Goal: Information Seeking & Learning: Learn about a topic

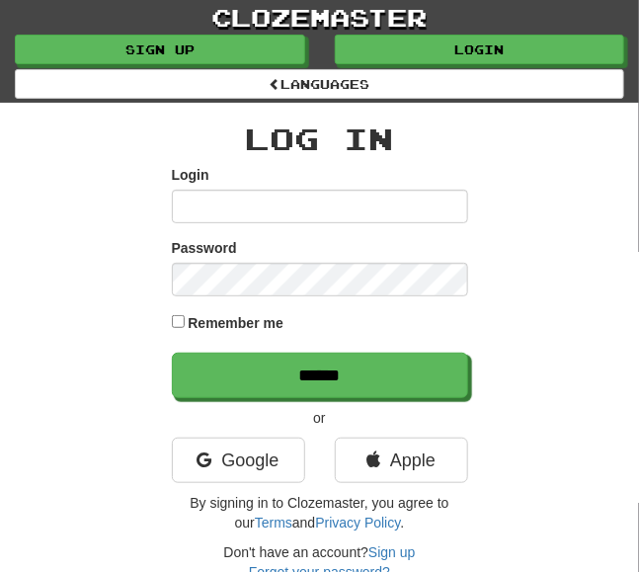
type input "**********"
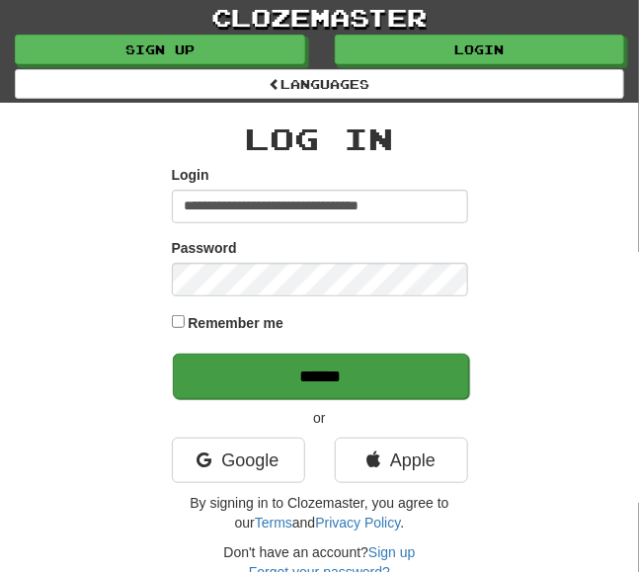
click at [421, 381] on input "******" at bounding box center [321, 376] width 296 height 45
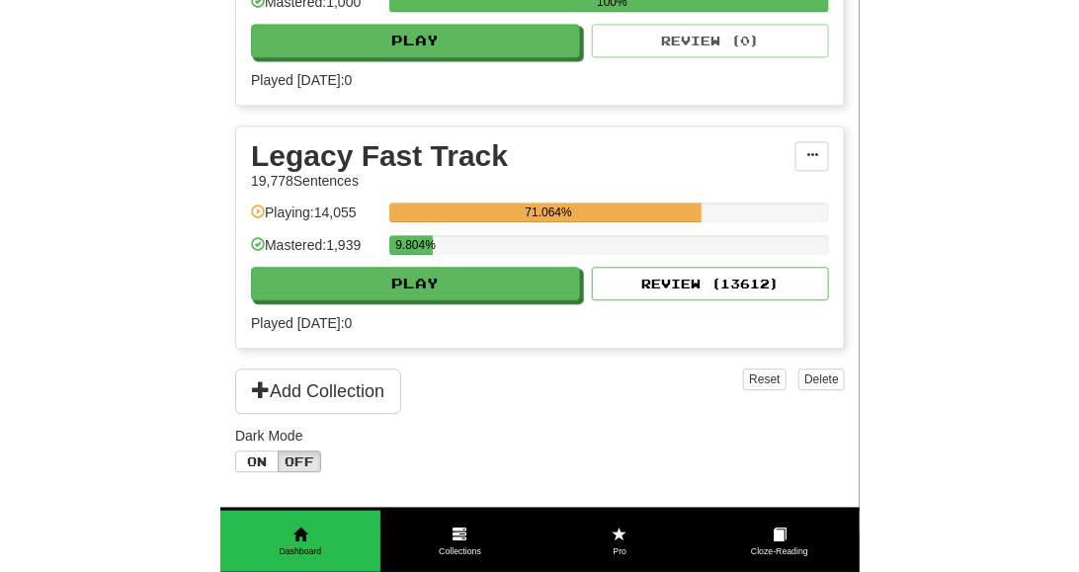
scroll to position [779, 0]
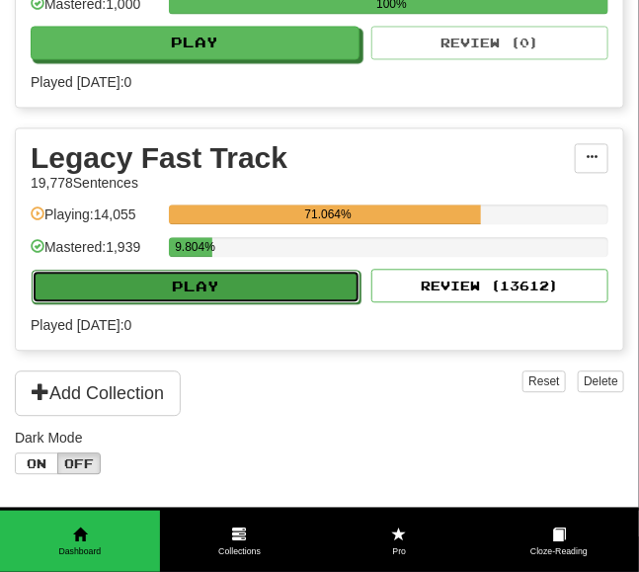
click at [325, 276] on button "Play" at bounding box center [196, 287] width 329 height 34
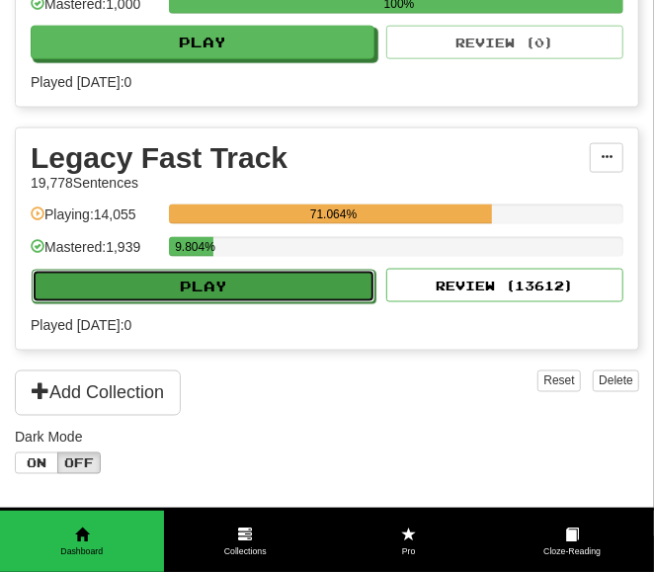
select select "**"
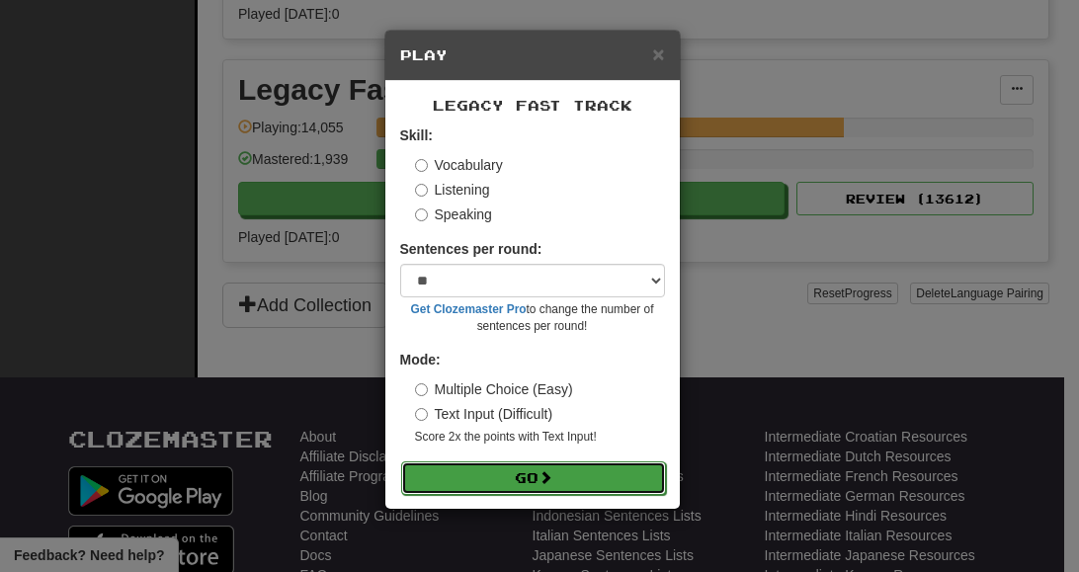
click at [608, 471] on button "Go" at bounding box center [533, 478] width 265 height 34
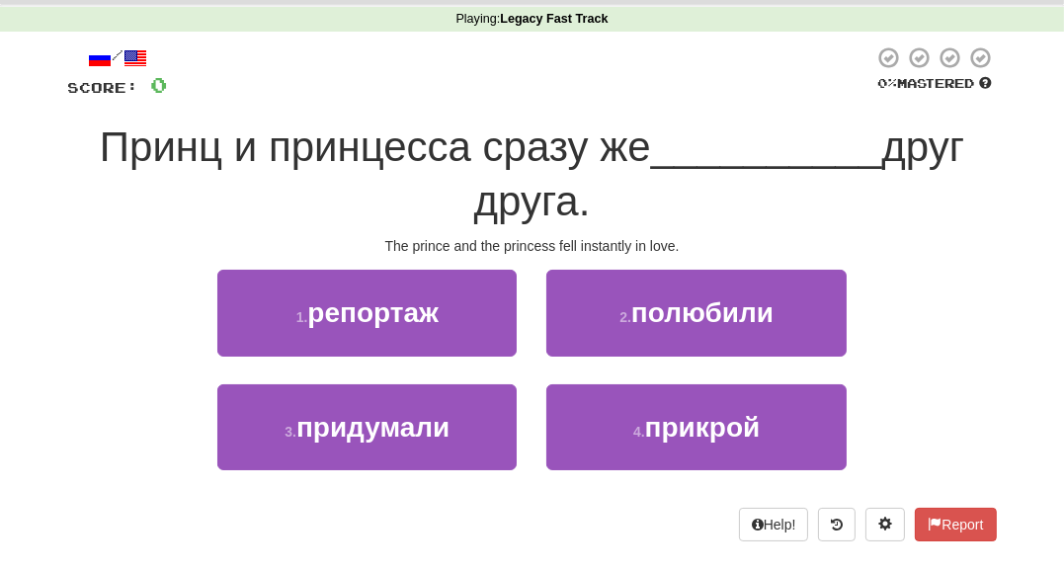
scroll to position [79, 0]
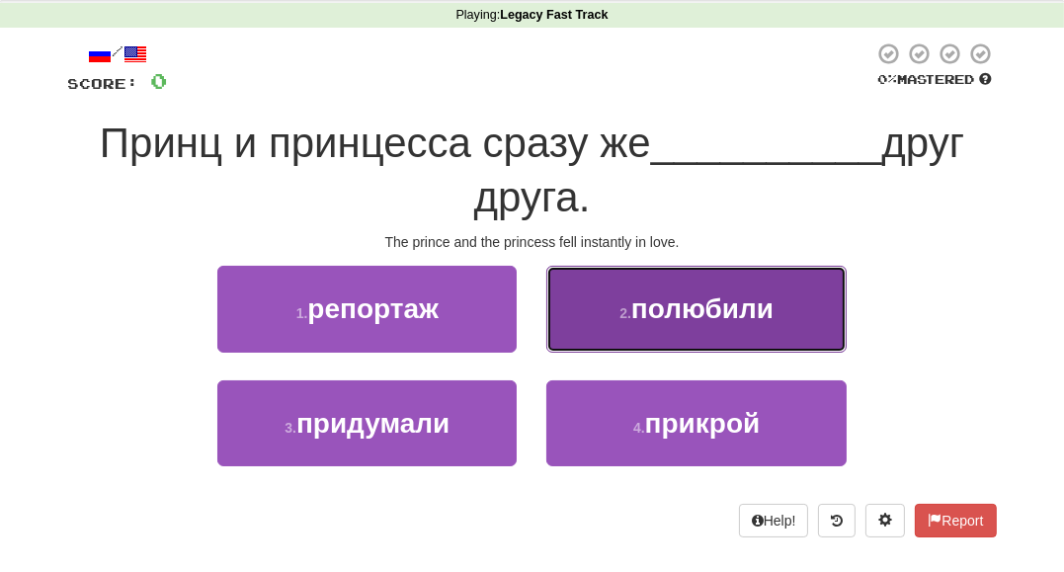
click at [798, 338] on button "2 . полюбили" at bounding box center [695, 309] width 299 height 86
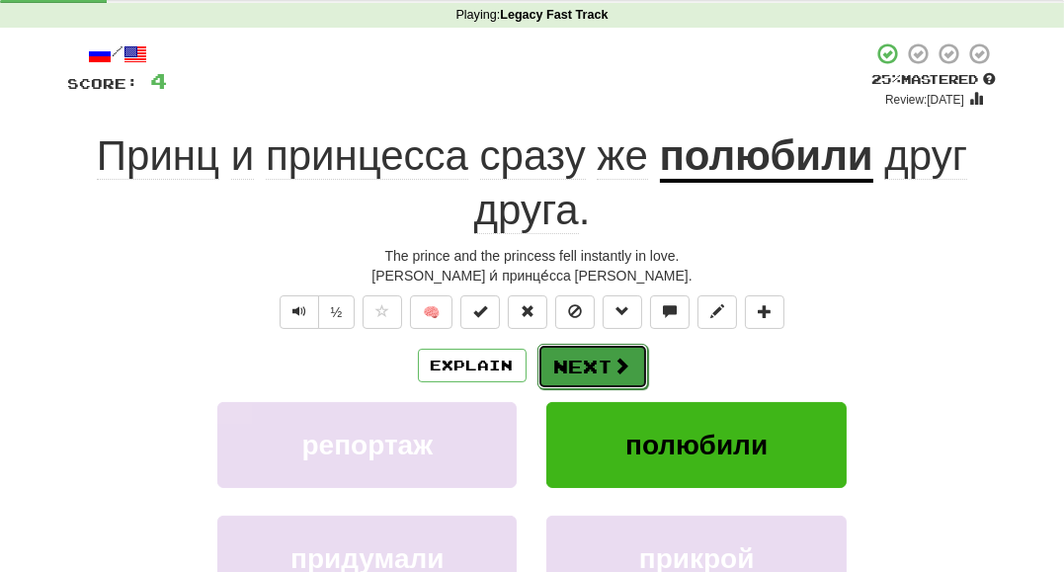
click at [625, 374] on button "Next" at bounding box center [592, 366] width 111 height 45
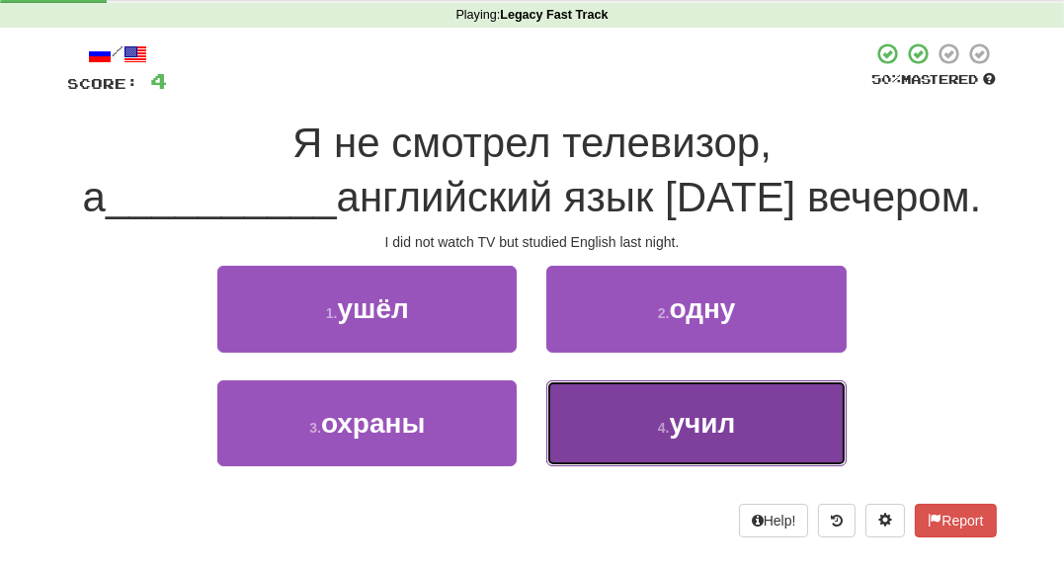
click at [618, 434] on button "4 . учил" at bounding box center [695, 423] width 299 height 86
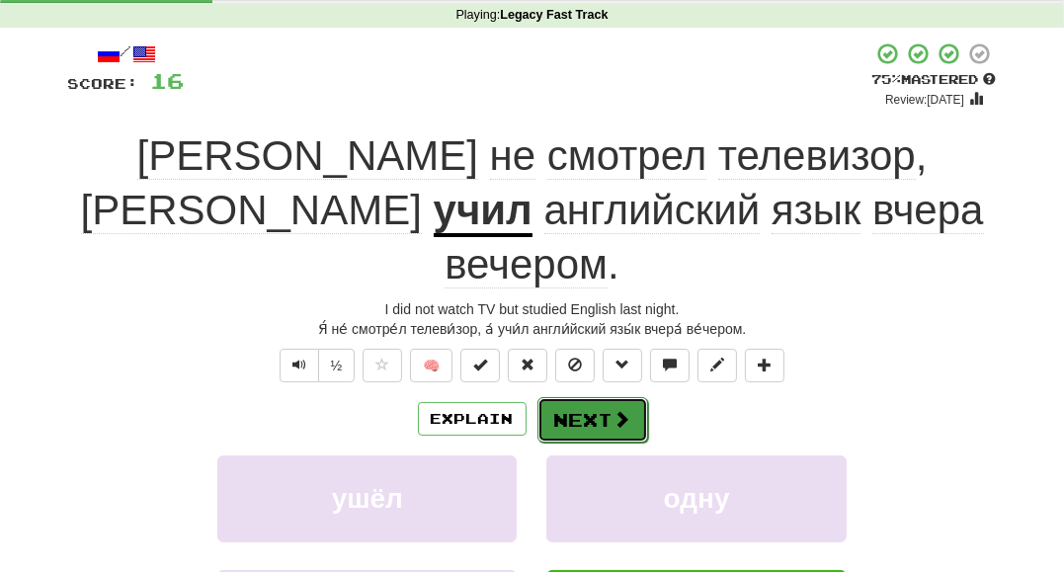
click at [613, 410] on span at bounding box center [622, 419] width 18 height 18
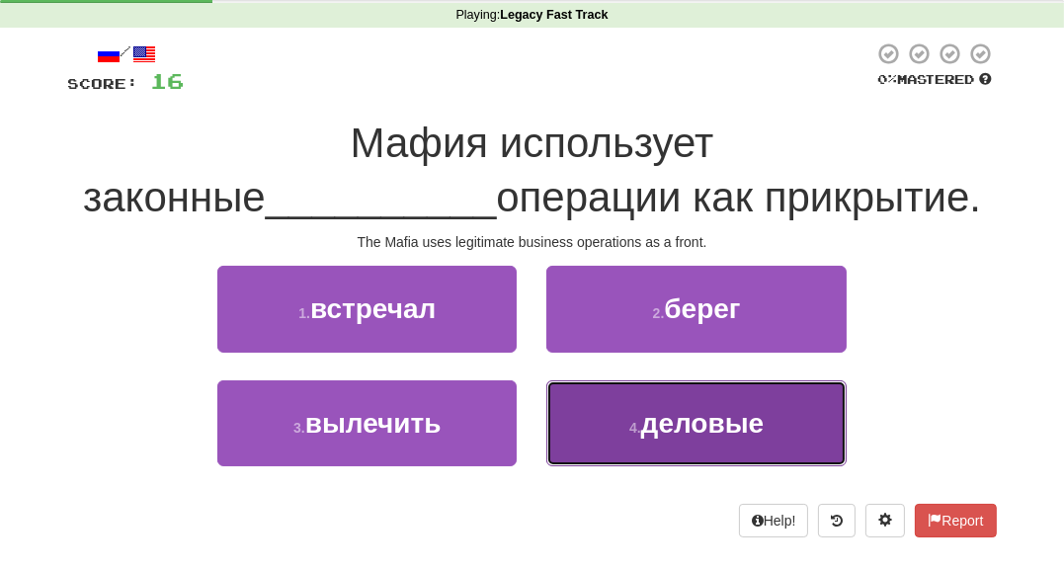
click at [594, 440] on button "4 . деловые" at bounding box center [695, 423] width 299 height 86
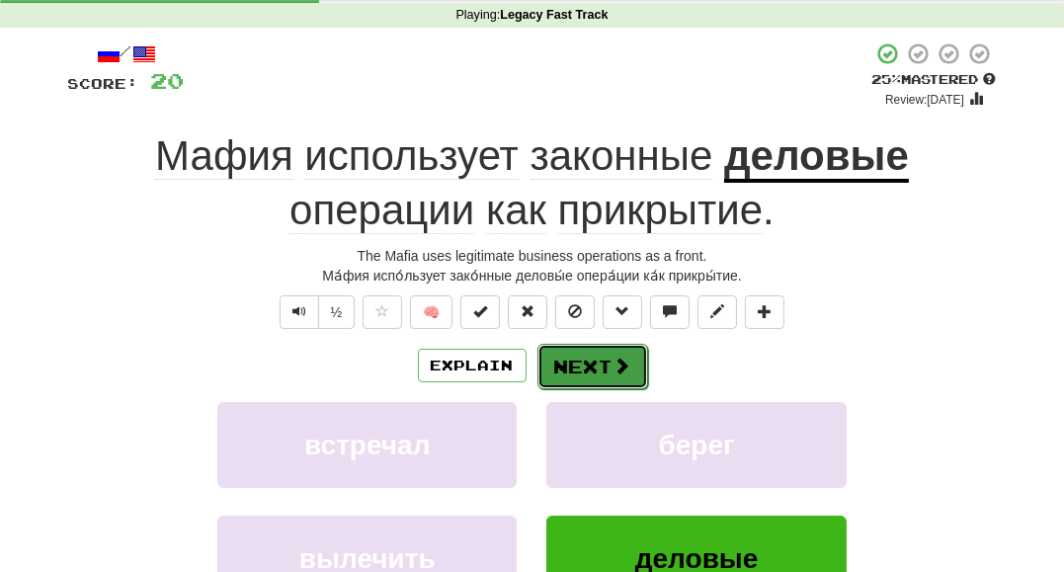
click at [568, 369] on button "Next" at bounding box center [592, 366] width 111 height 45
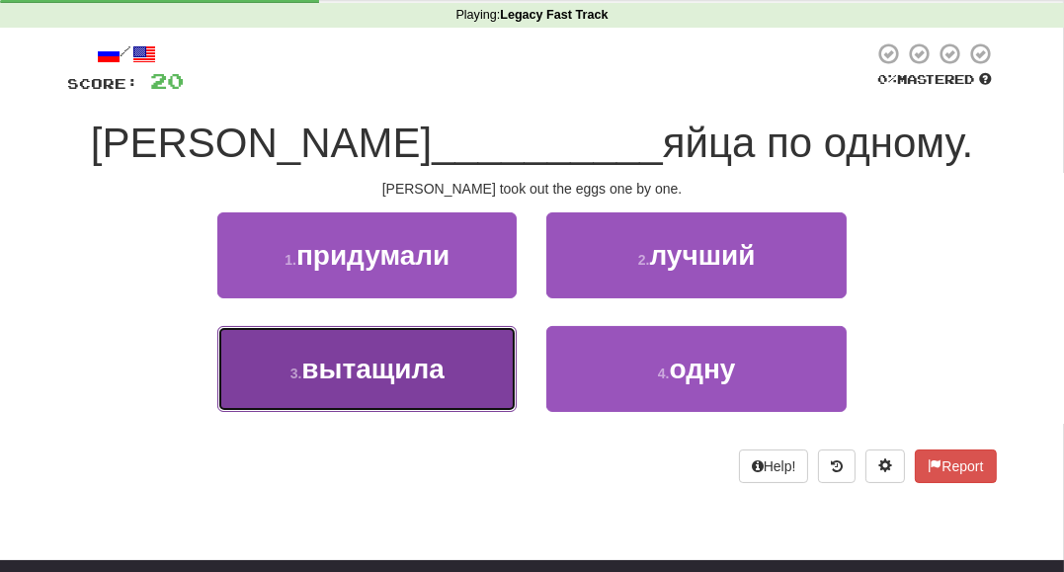
click at [499, 366] on button "3 . вытащила" at bounding box center [366, 369] width 299 height 86
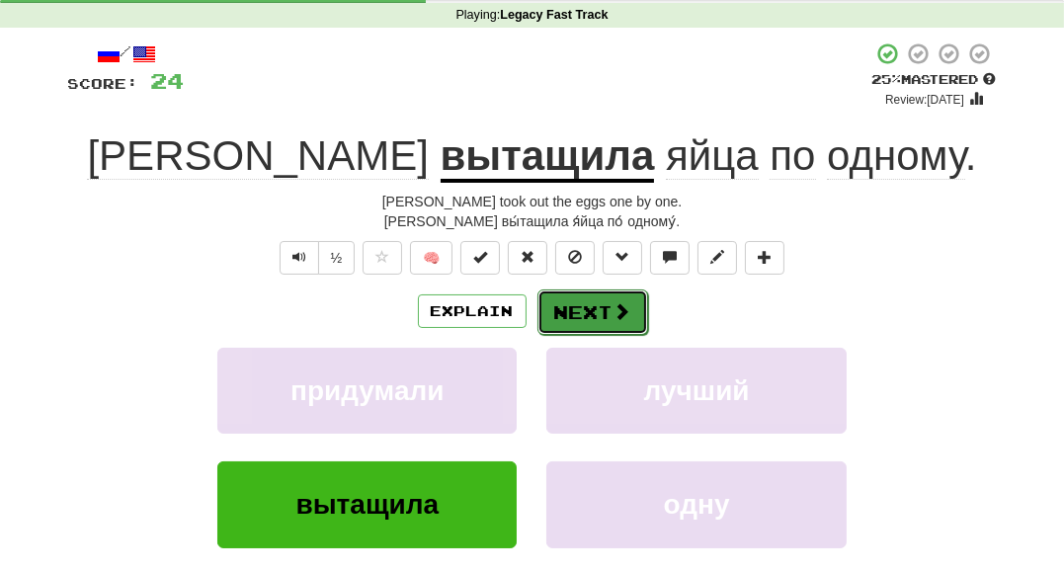
click at [566, 321] on button "Next" at bounding box center [592, 311] width 111 height 45
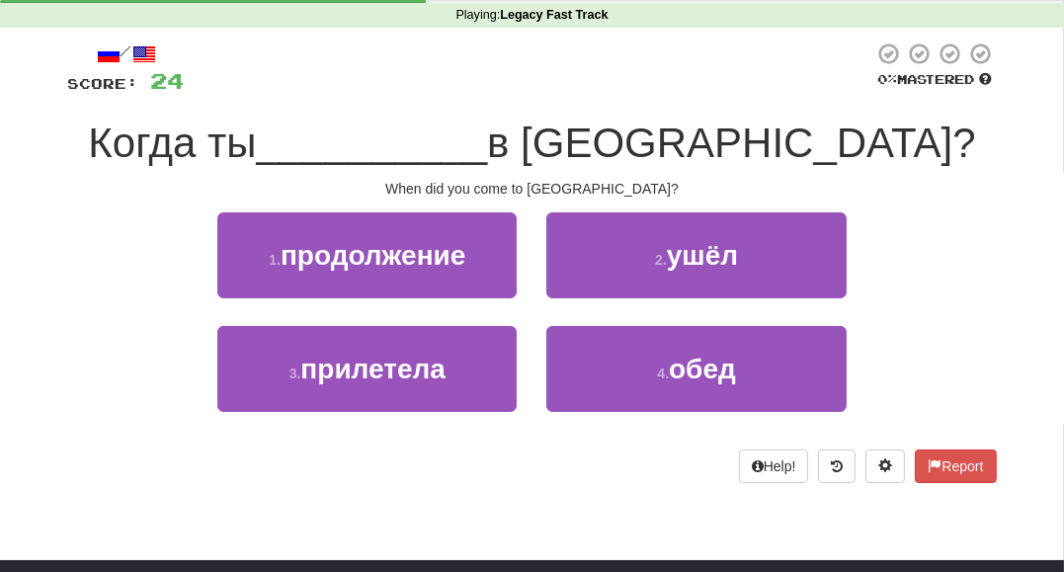
click at [476, 379] on button "3 . прилетела" at bounding box center [366, 369] width 299 height 86
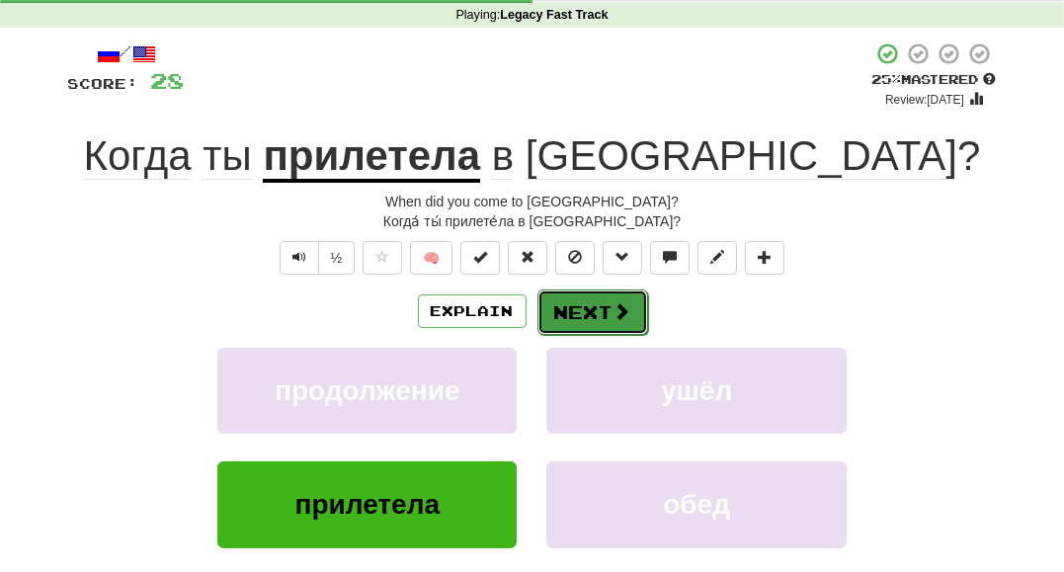
click at [557, 325] on button "Next" at bounding box center [592, 311] width 111 height 45
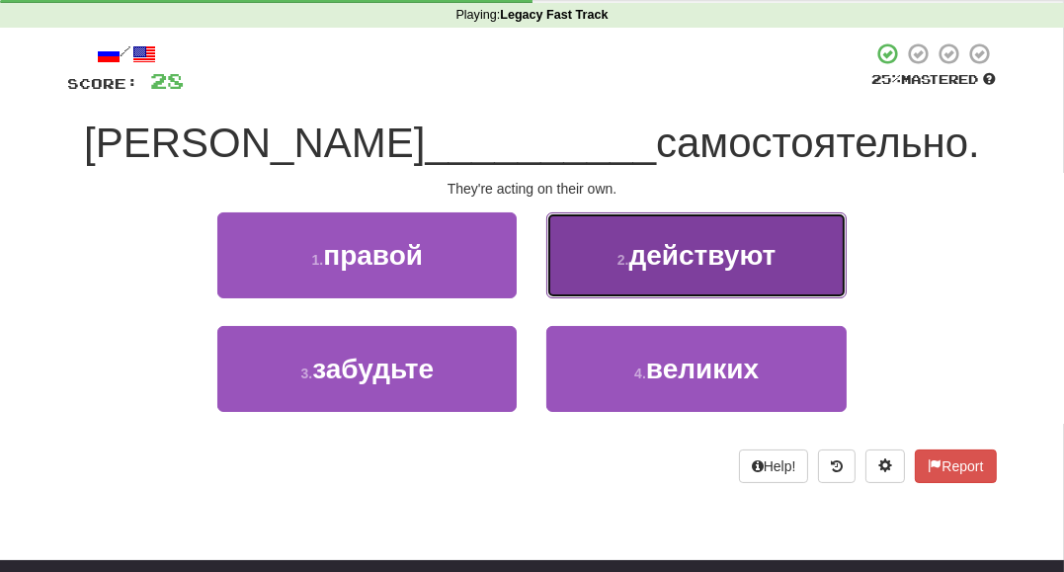
click at [642, 273] on button "2 . действуют" at bounding box center [695, 255] width 299 height 86
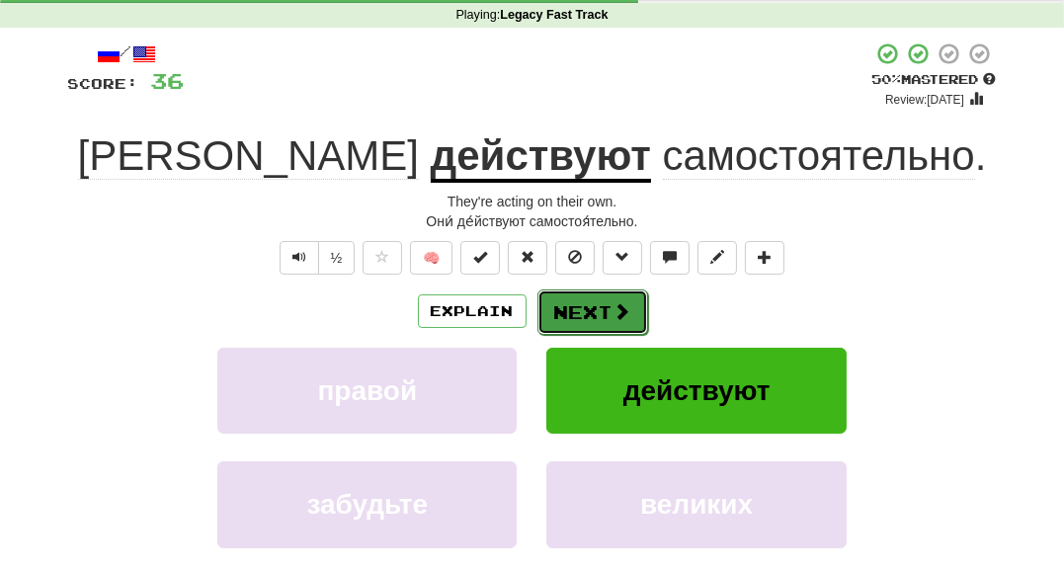
click at [583, 301] on button "Next" at bounding box center [592, 311] width 111 height 45
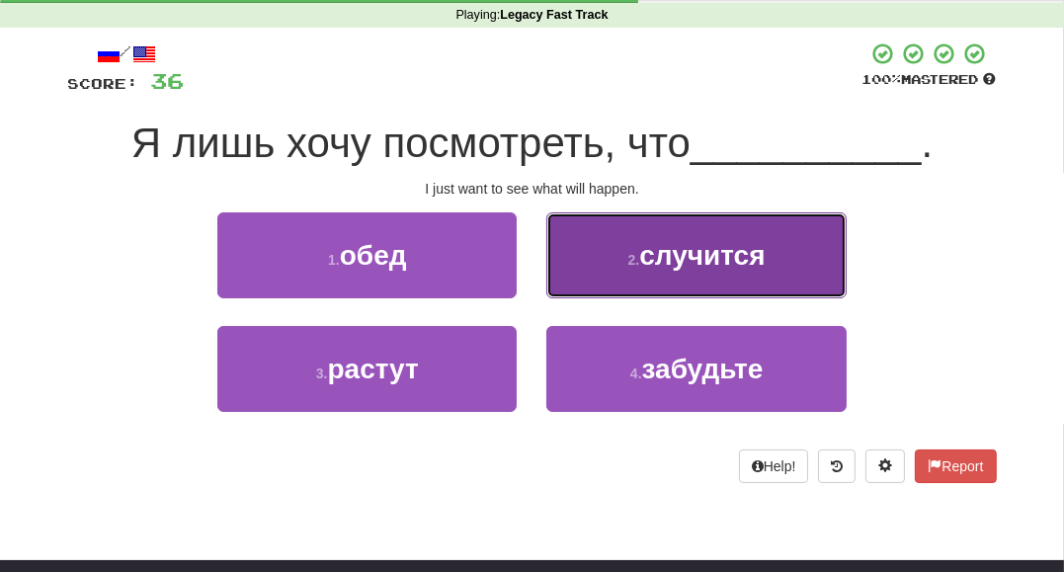
click at [593, 246] on button "2 . случится" at bounding box center [695, 255] width 299 height 86
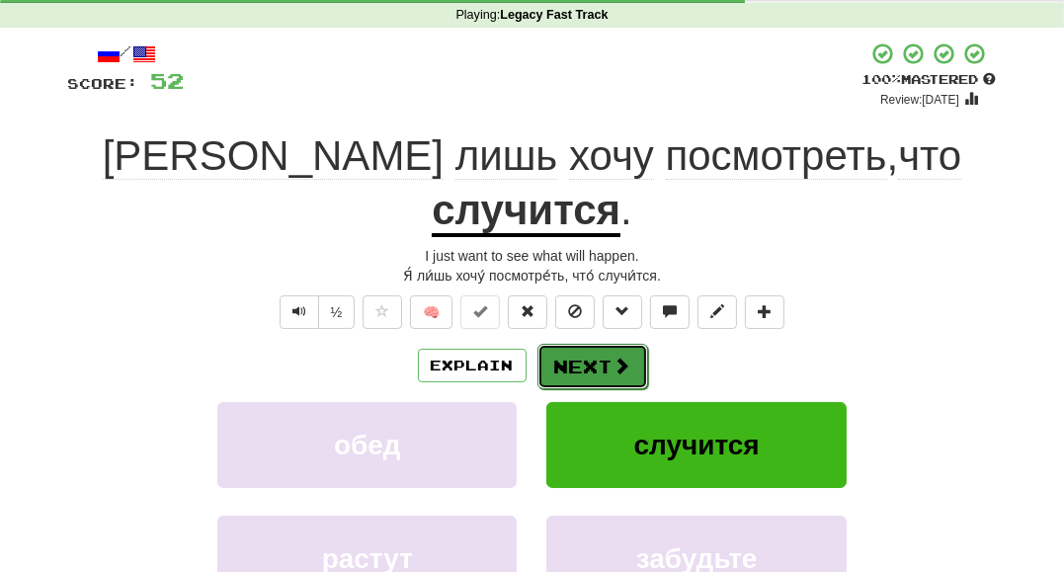
click at [577, 344] on button "Next" at bounding box center [592, 366] width 111 height 45
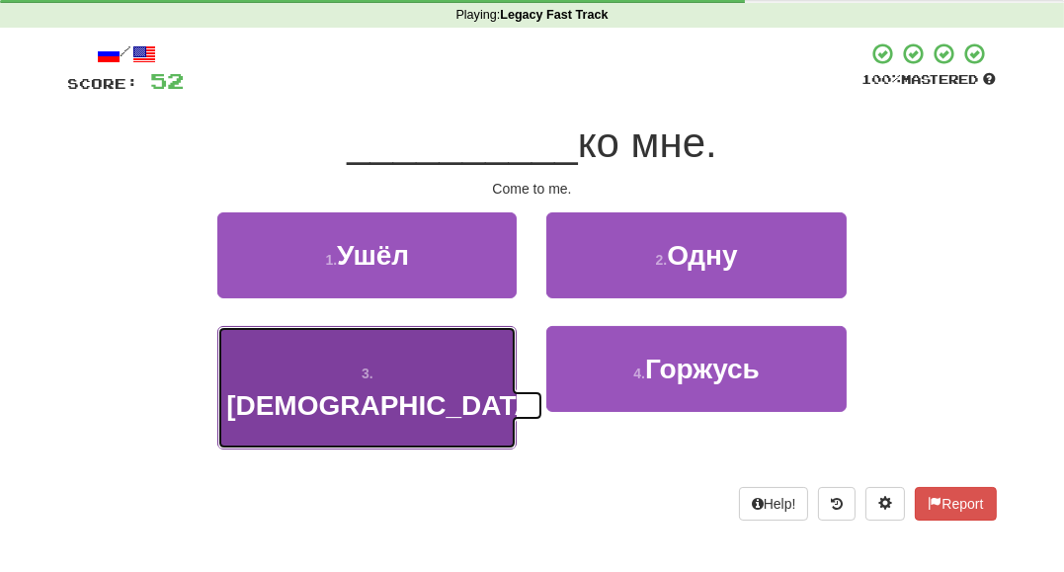
click at [414, 371] on button "3 . Иди" at bounding box center [366, 387] width 299 height 123
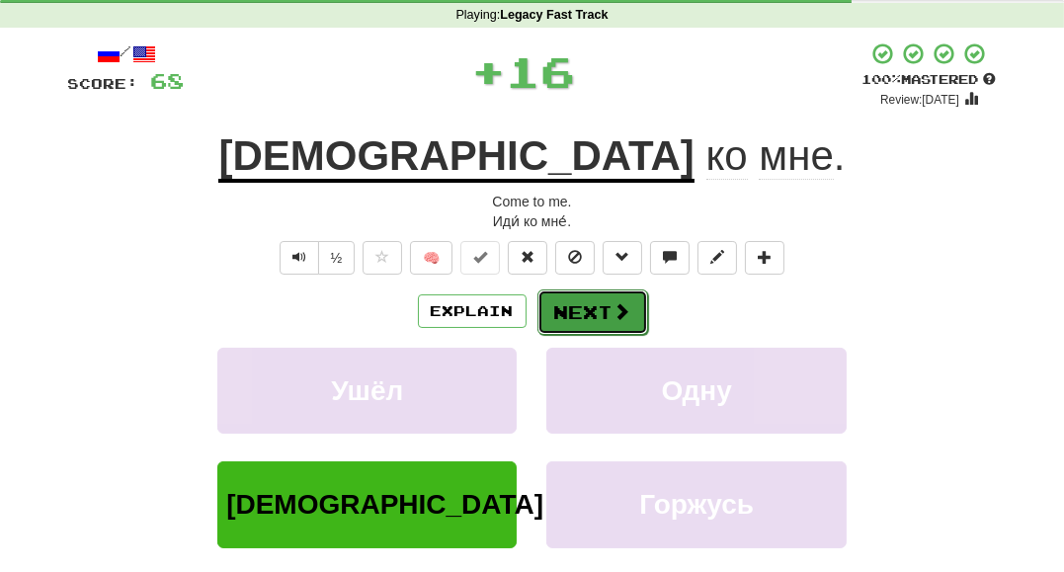
click at [576, 306] on button "Next" at bounding box center [592, 311] width 111 height 45
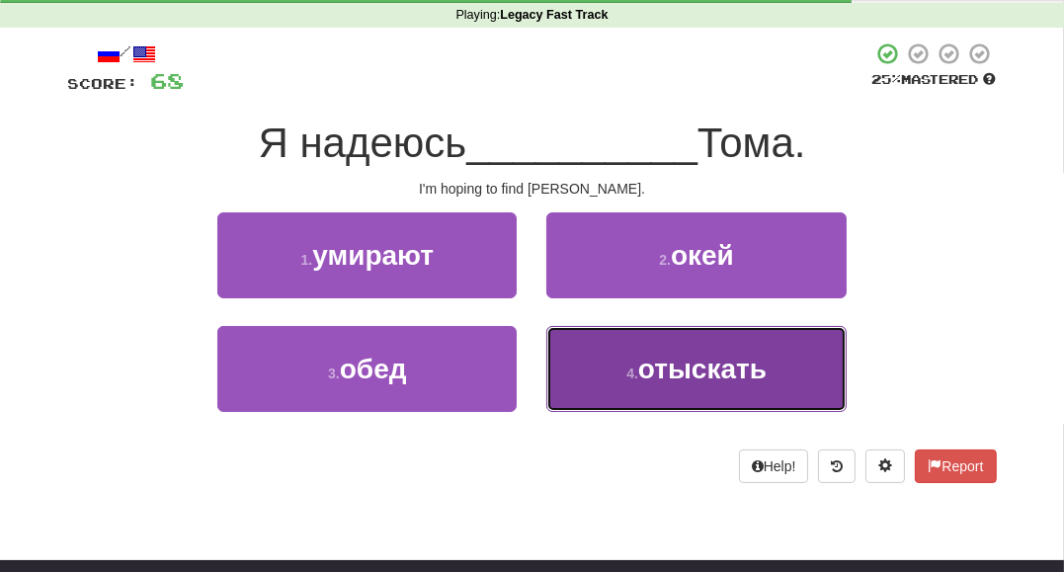
click at [587, 384] on button "4 . отыскать" at bounding box center [695, 369] width 299 height 86
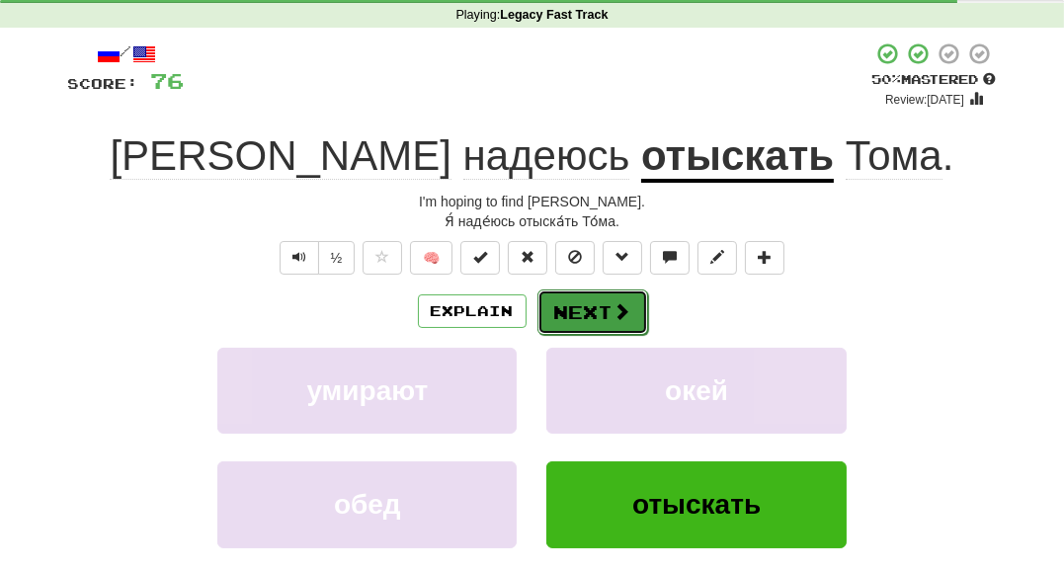
click at [555, 302] on button "Next" at bounding box center [592, 311] width 111 height 45
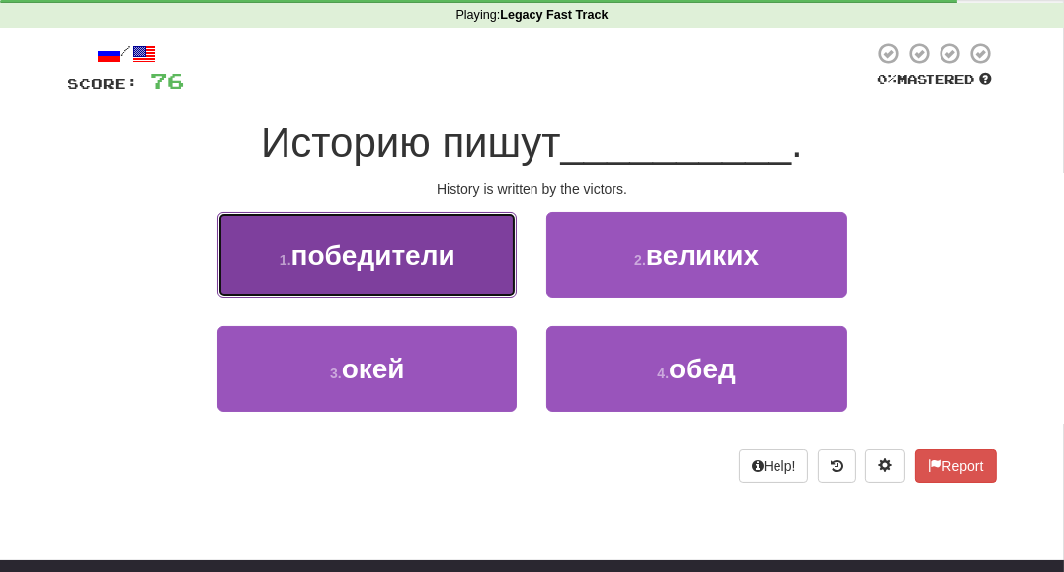
click at [463, 280] on button "1 . победители" at bounding box center [366, 255] width 299 height 86
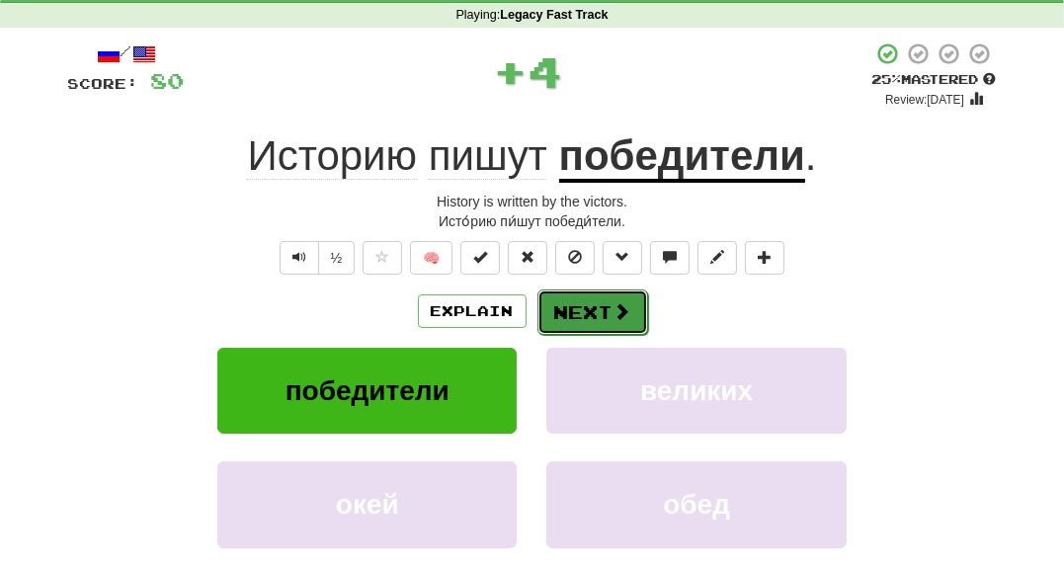
click at [593, 301] on button "Next" at bounding box center [592, 311] width 111 height 45
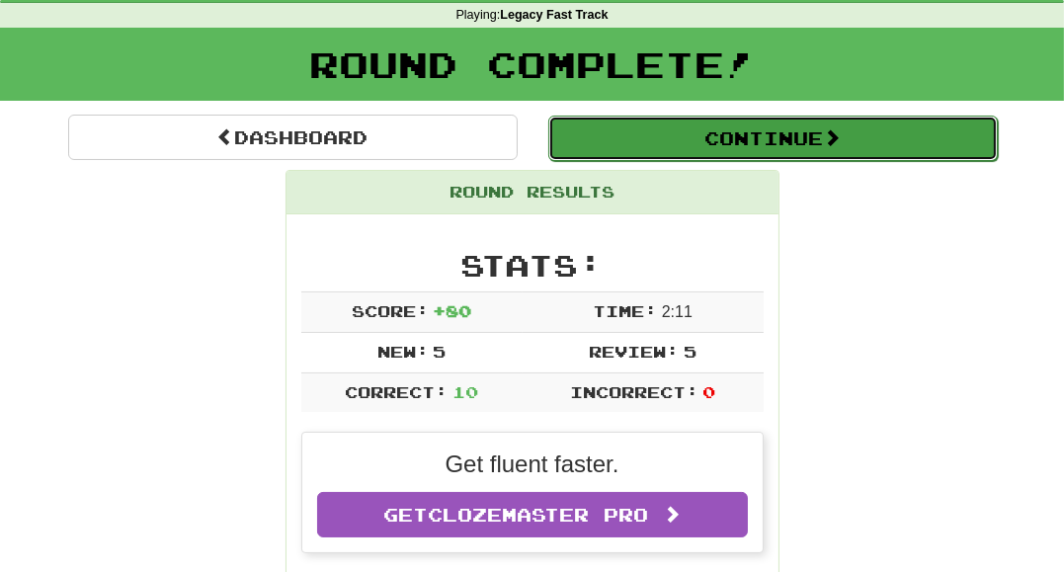
click at [673, 131] on button "Continue" at bounding box center [772, 138] width 449 height 45
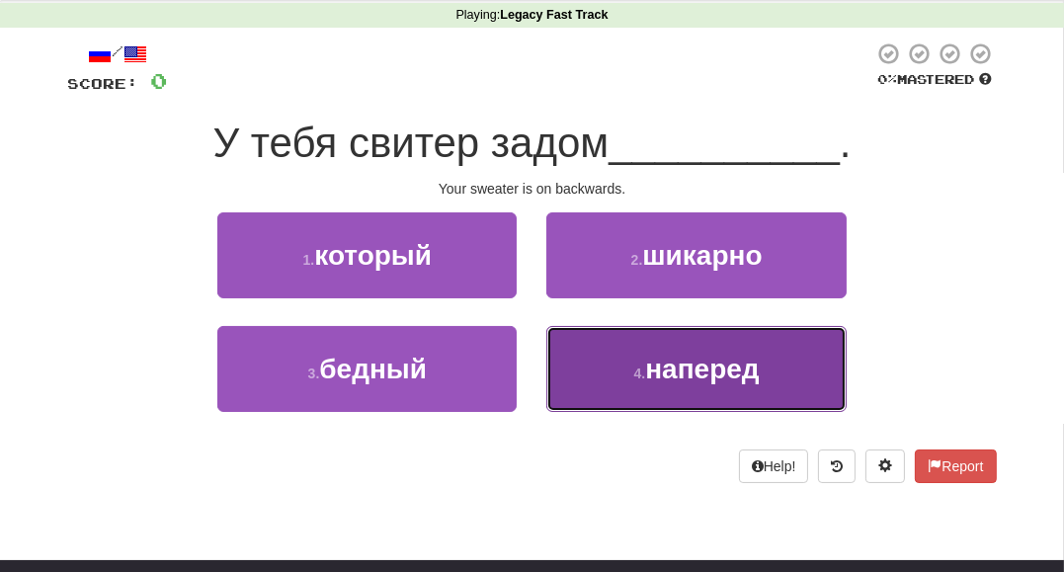
click at [614, 375] on button "4 . наперед" at bounding box center [695, 369] width 299 height 86
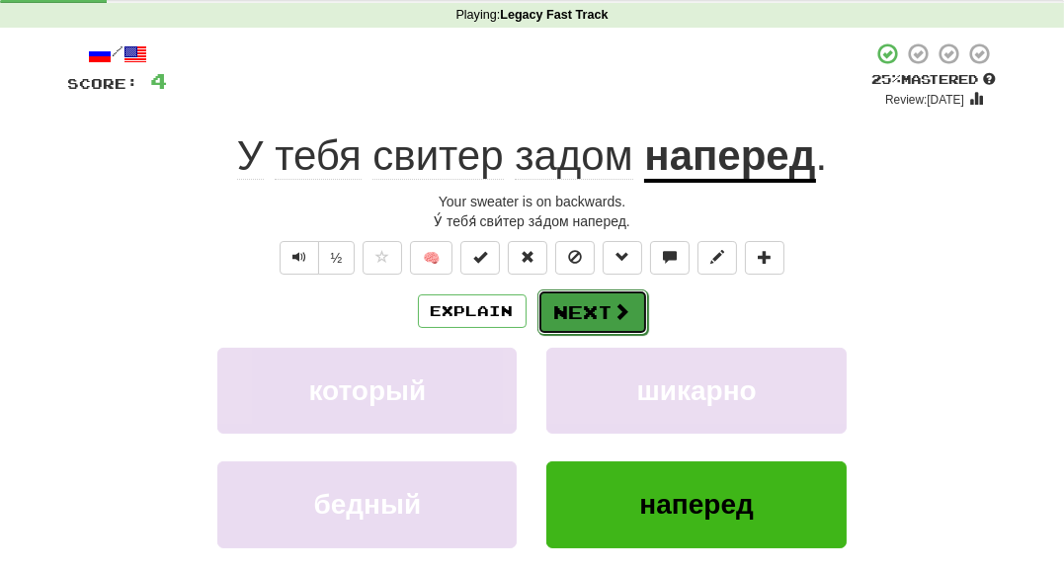
click at [599, 308] on button "Next" at bounding box center [592, 311] width 111 height 45
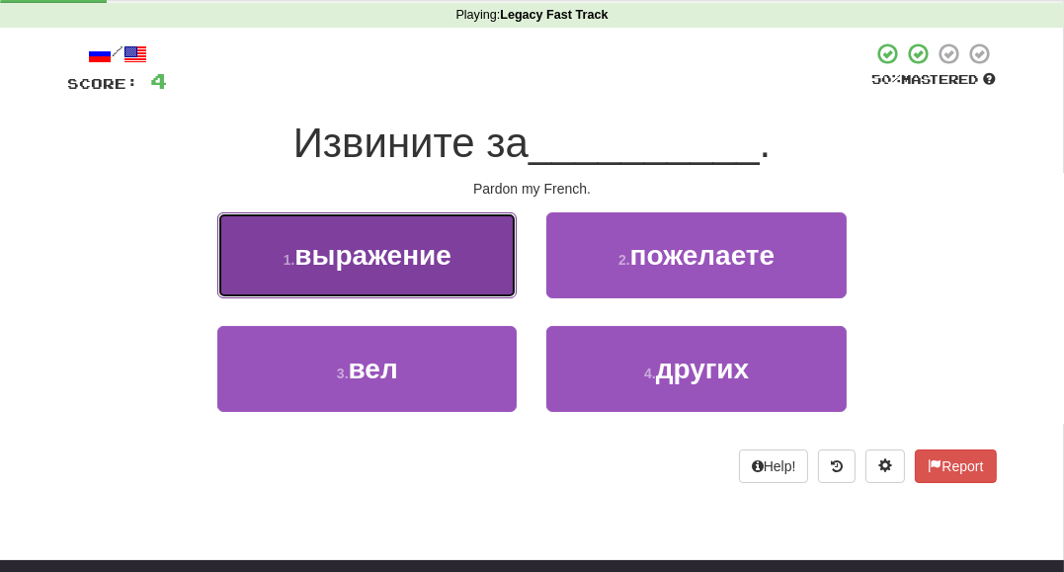
click at [489, 288] on button "1 . выражение" at bounding box center [366, 255] width 299 height 86
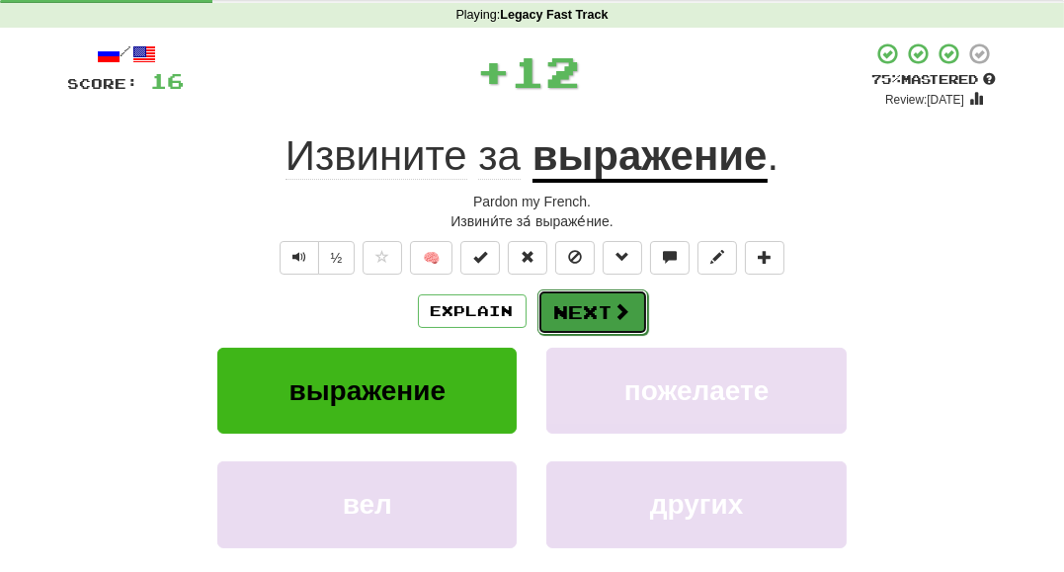
click at [593, 325] on button "Next" at bounding box center [592, 311] width 111 height 45
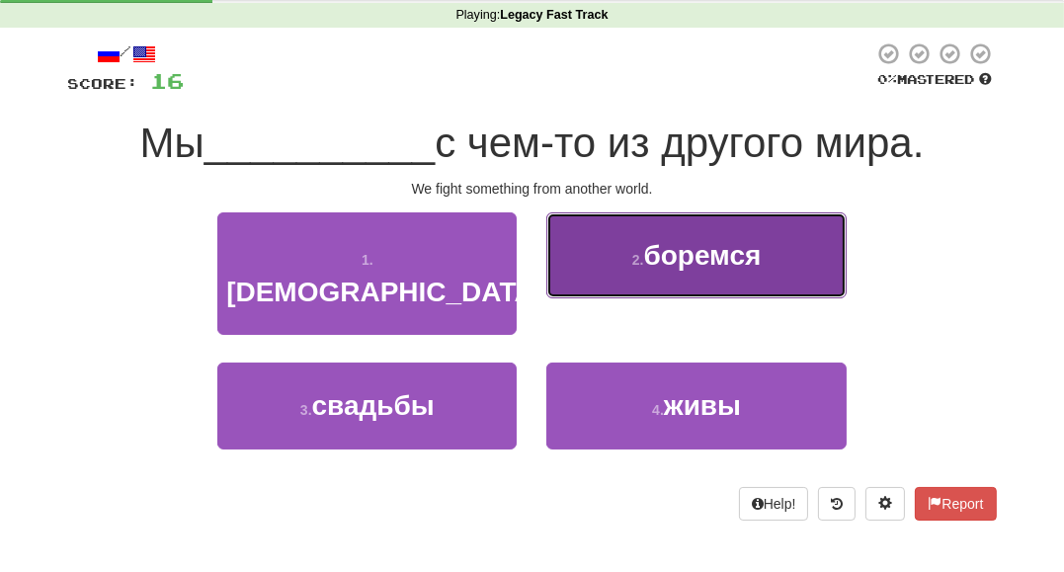
click at [633, 286] on button "2 . боремся" at bounding box center [695, 255] width 299 height 86
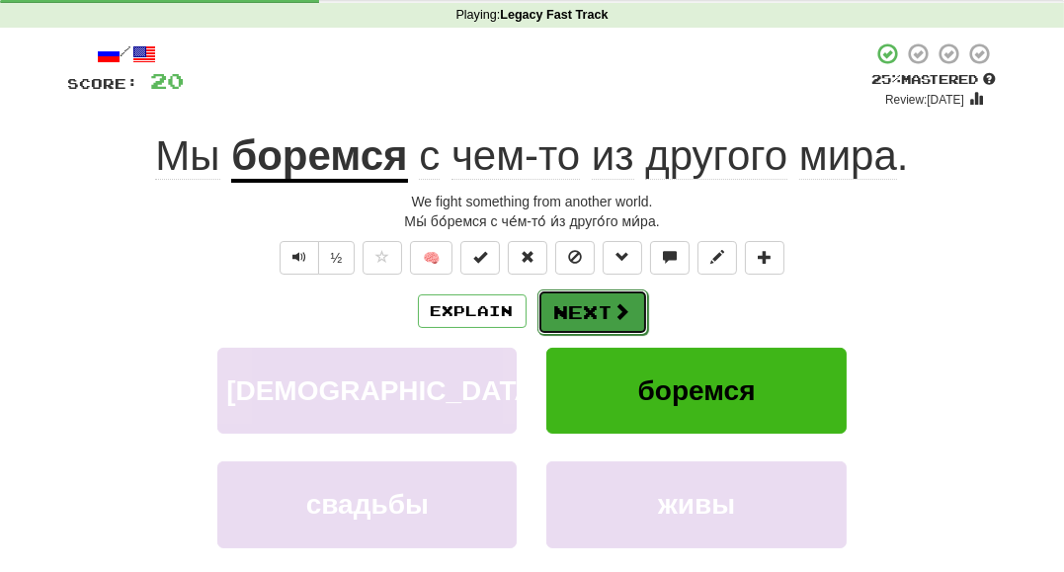
click at [600, 316] on button "Next" at bounding box center [592, 311] width 111 height 45
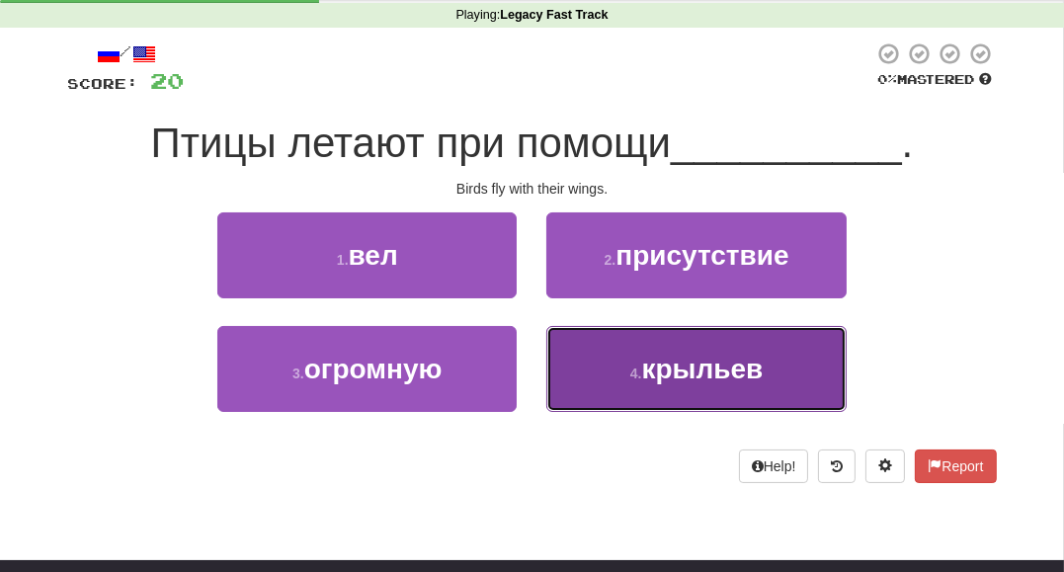
click at [591, 395] on button "4 . крыльев" at bounding box center [695, 369] width 299 height 86
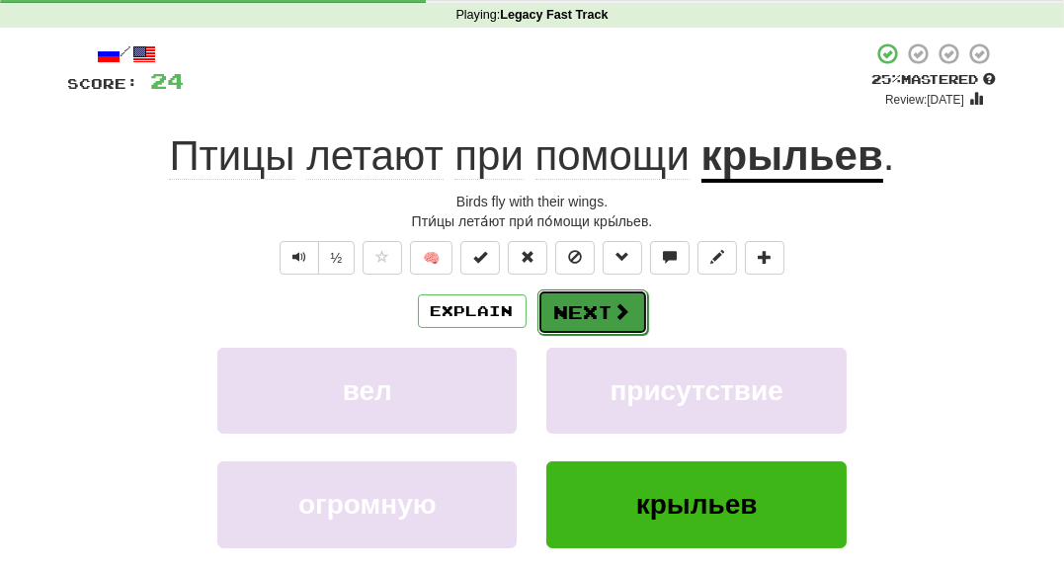
click at [603, 313] on button "Next" at bounding box center [592, 311] width 111 height 45
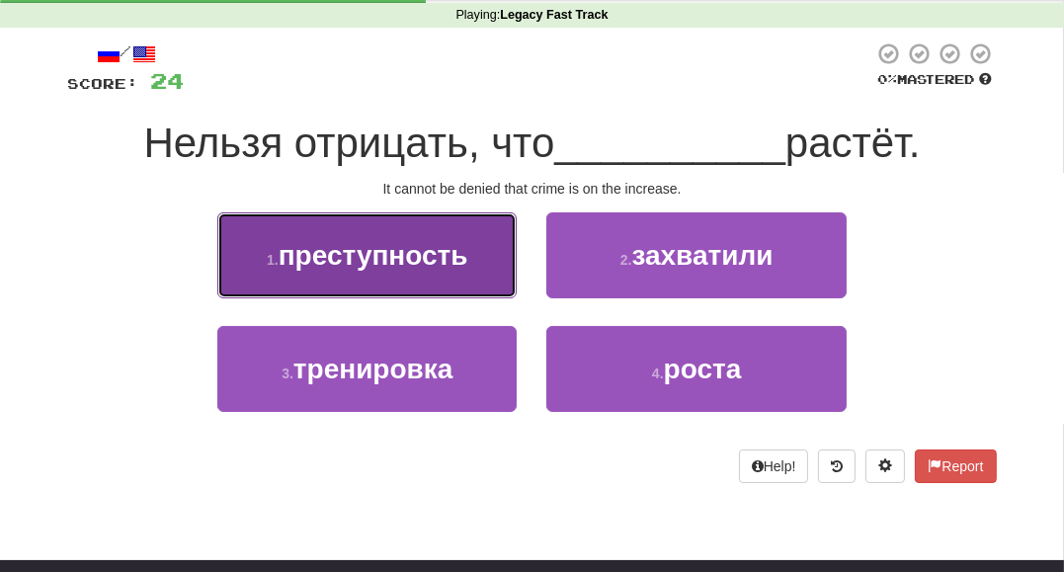
click at [428, 267] on span "преступность" at bounding box center [374, 255] width 190 height 31
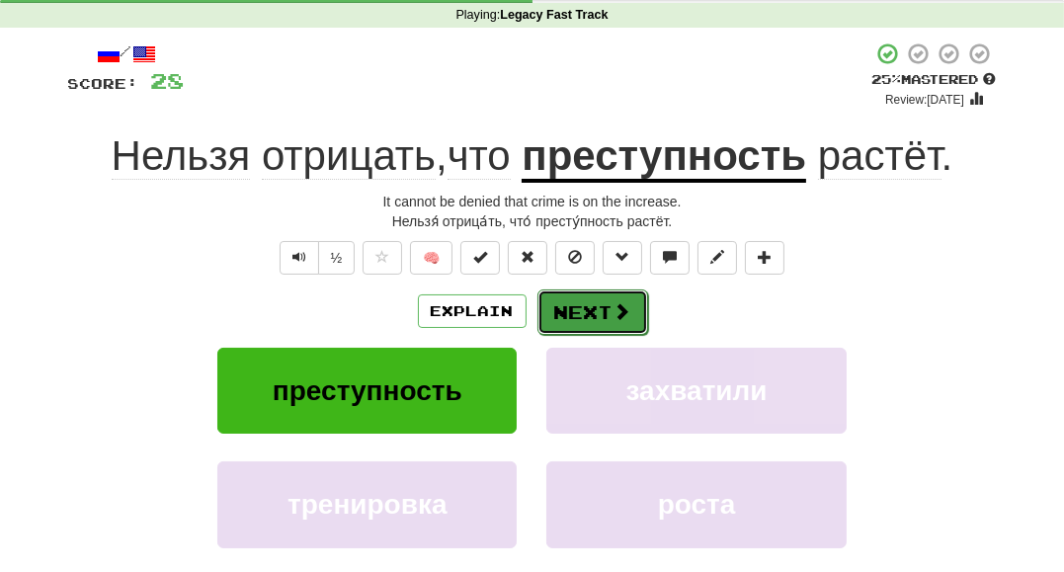
click at [578, 319] on button "Next" at bounding box center [592, 311] width 111 height 45
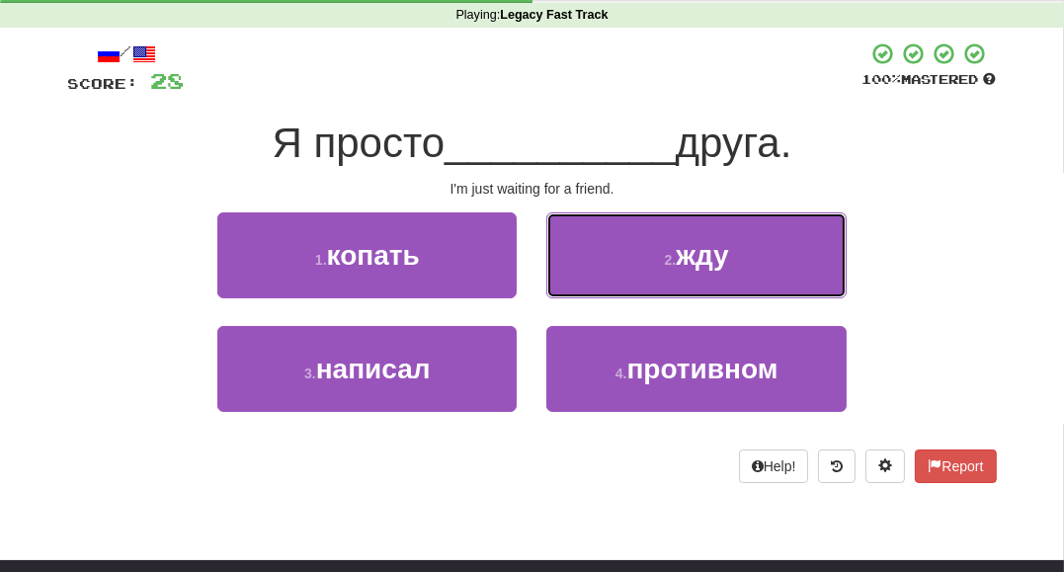
click at [590, 274] on button "2 . жду" at bounding box center [695, 255] width 299 height 86
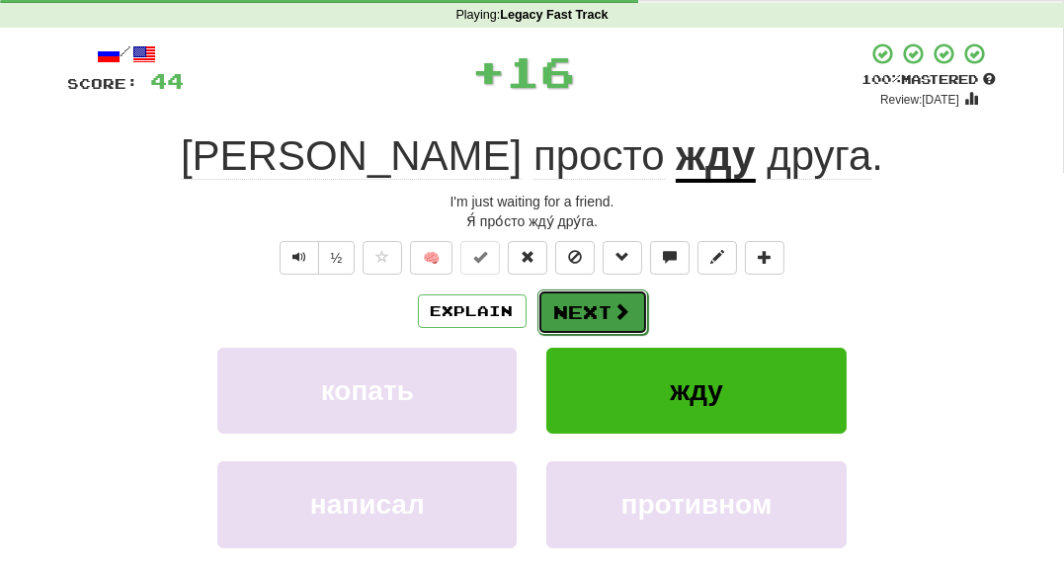
click at [565, 327] on button "Next" at bounding box center [592, 311] width 111 height 45
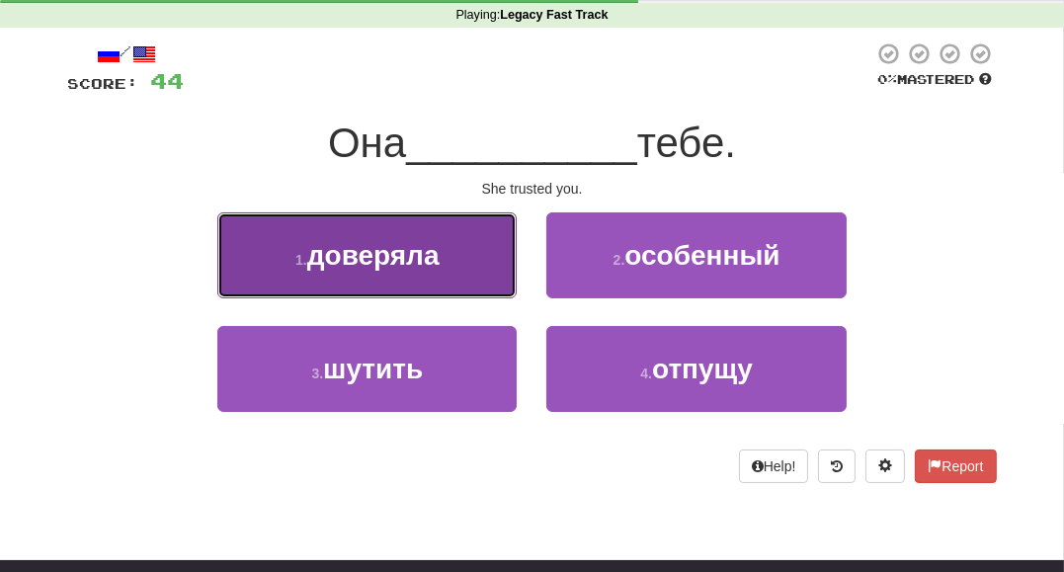
click at [474, 264] on button "1 . доверяла" at bounding box center [366, 255] width 299 height 86
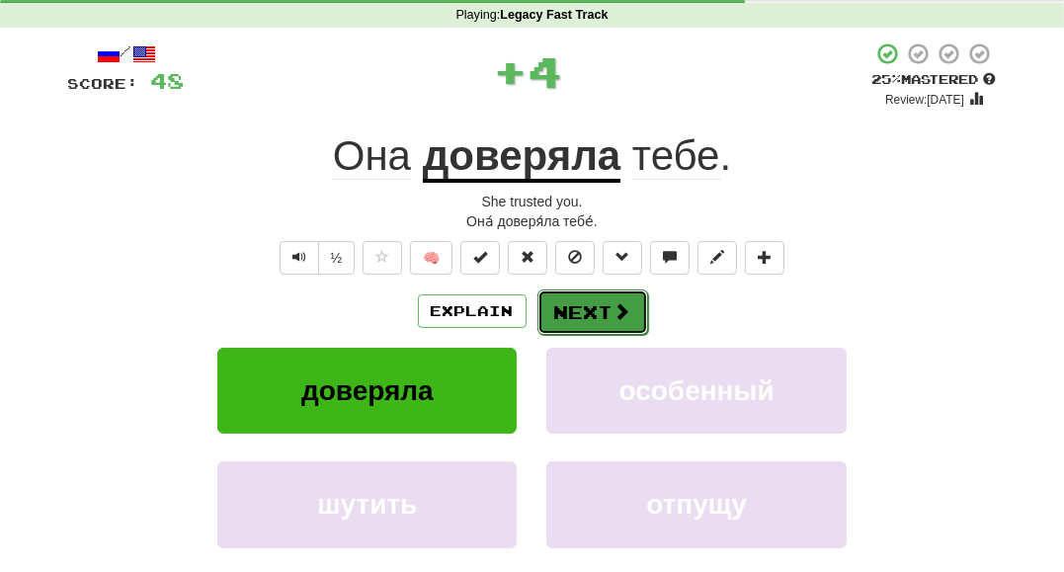
click at [553, 306] on button "Next" at bounding box center [592, 311] width 111 height 45
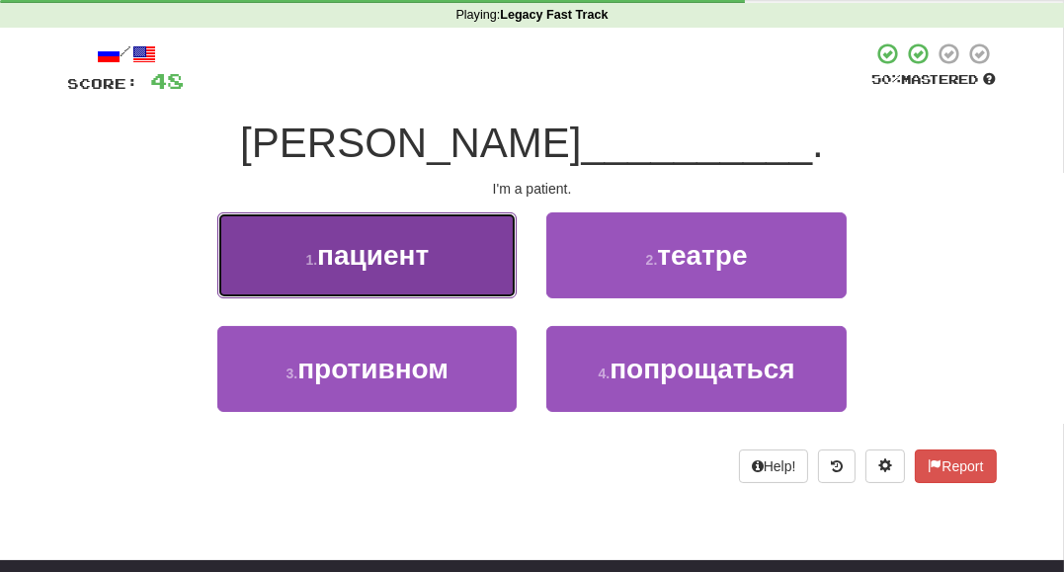
click at [466, 258] on button "1 . пациент" at bounding box center [366, 255] width 299 height 86
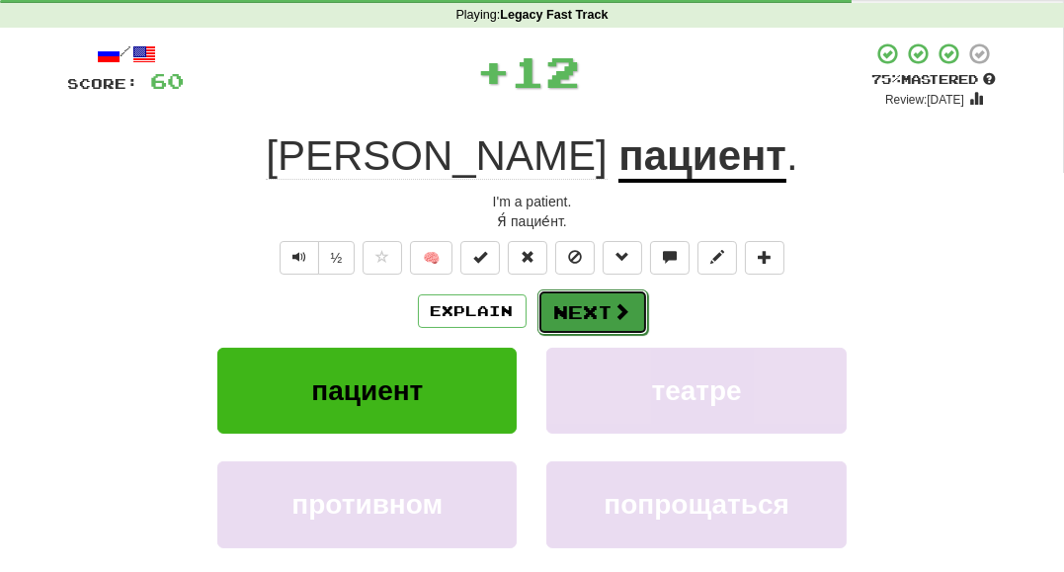
click at [597, 307] on button "Next" at bounding box center [592, 311] width 111 height 45
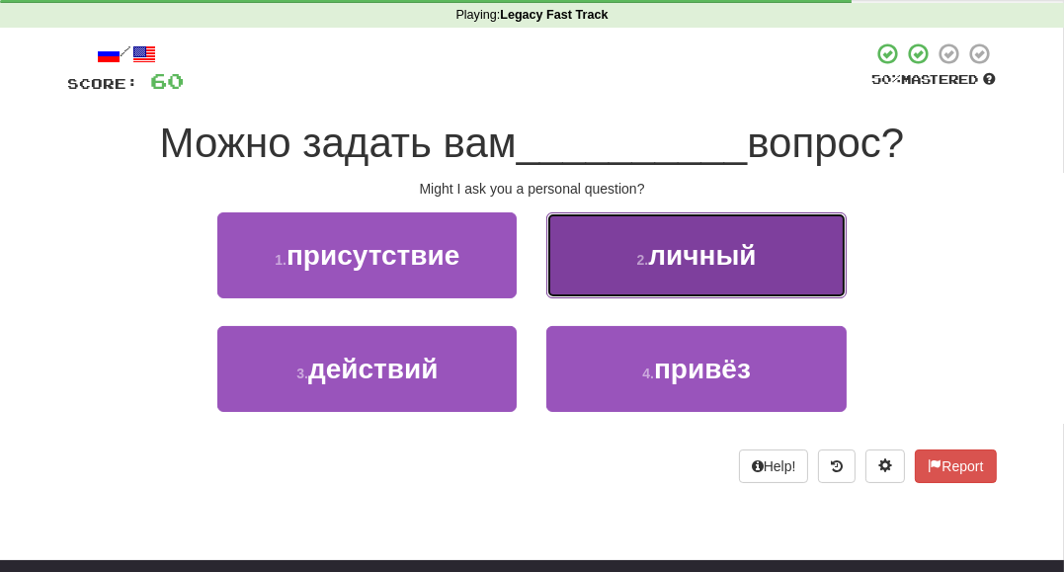
click at [617, 275] on button "2 . личный" at bounding box center [695, 255] width 299 height 86
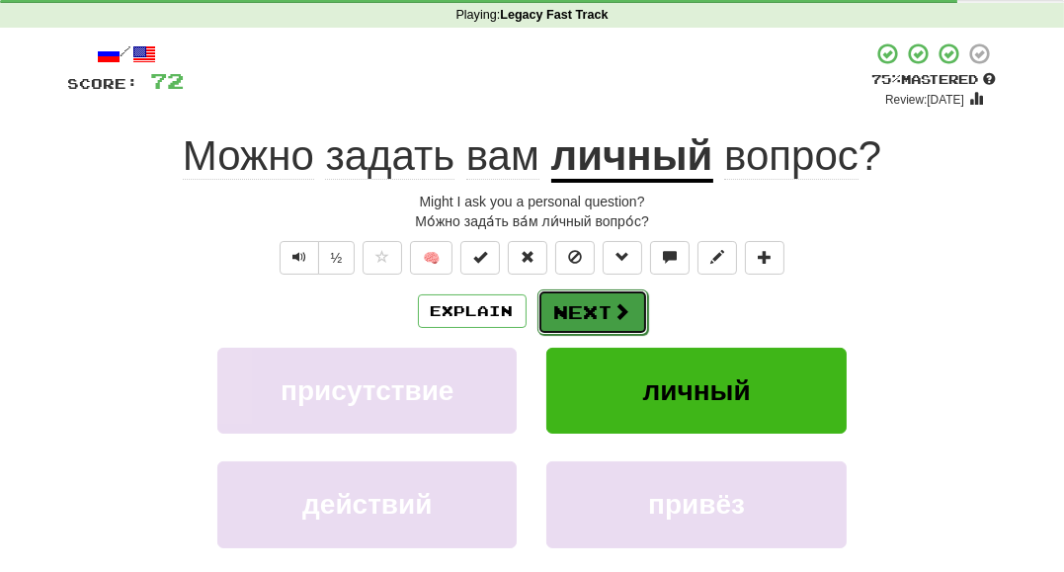
click at [599, 299] on button "Next" at bounding box center [592, 311] width 111 height 45
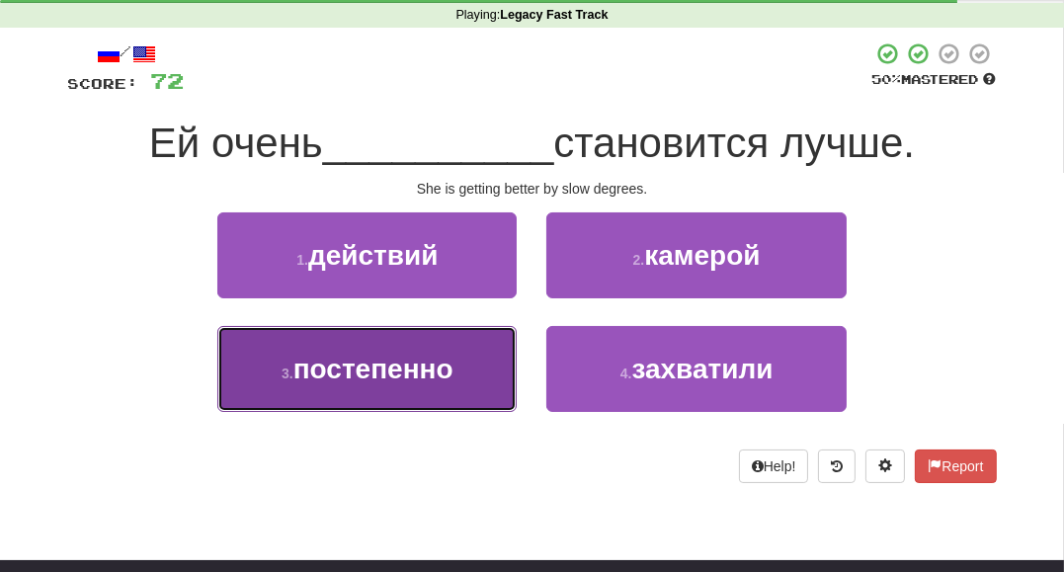
click at [384, 362] on span "постепенно" at bounding box center [373, 369] width 160 height 31
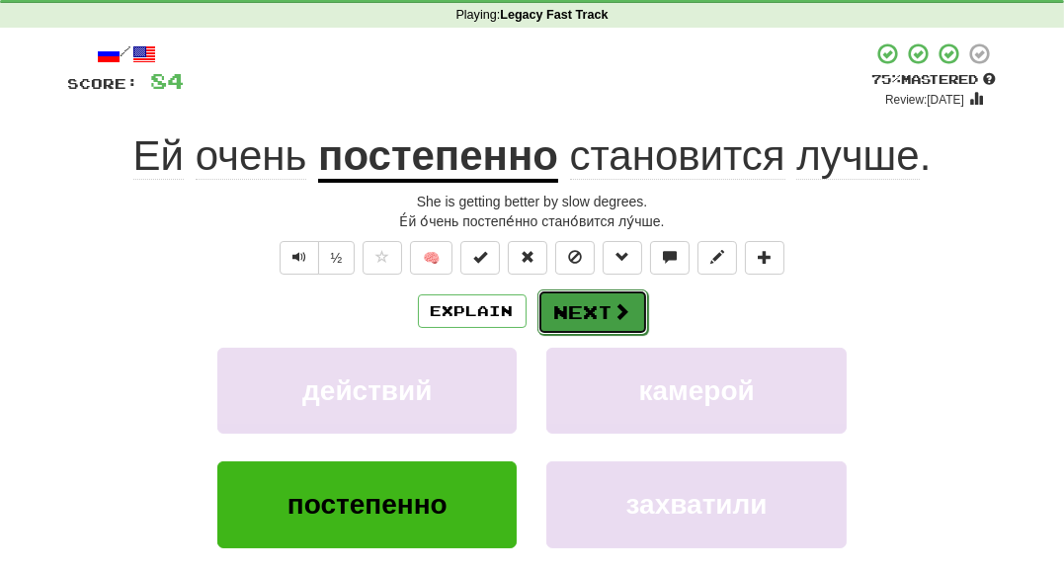
click at [618, 314] on span at bounding box center [622, 311] width 18 height 18
